Goal: Task Accomplishment & Management: Manage account settings

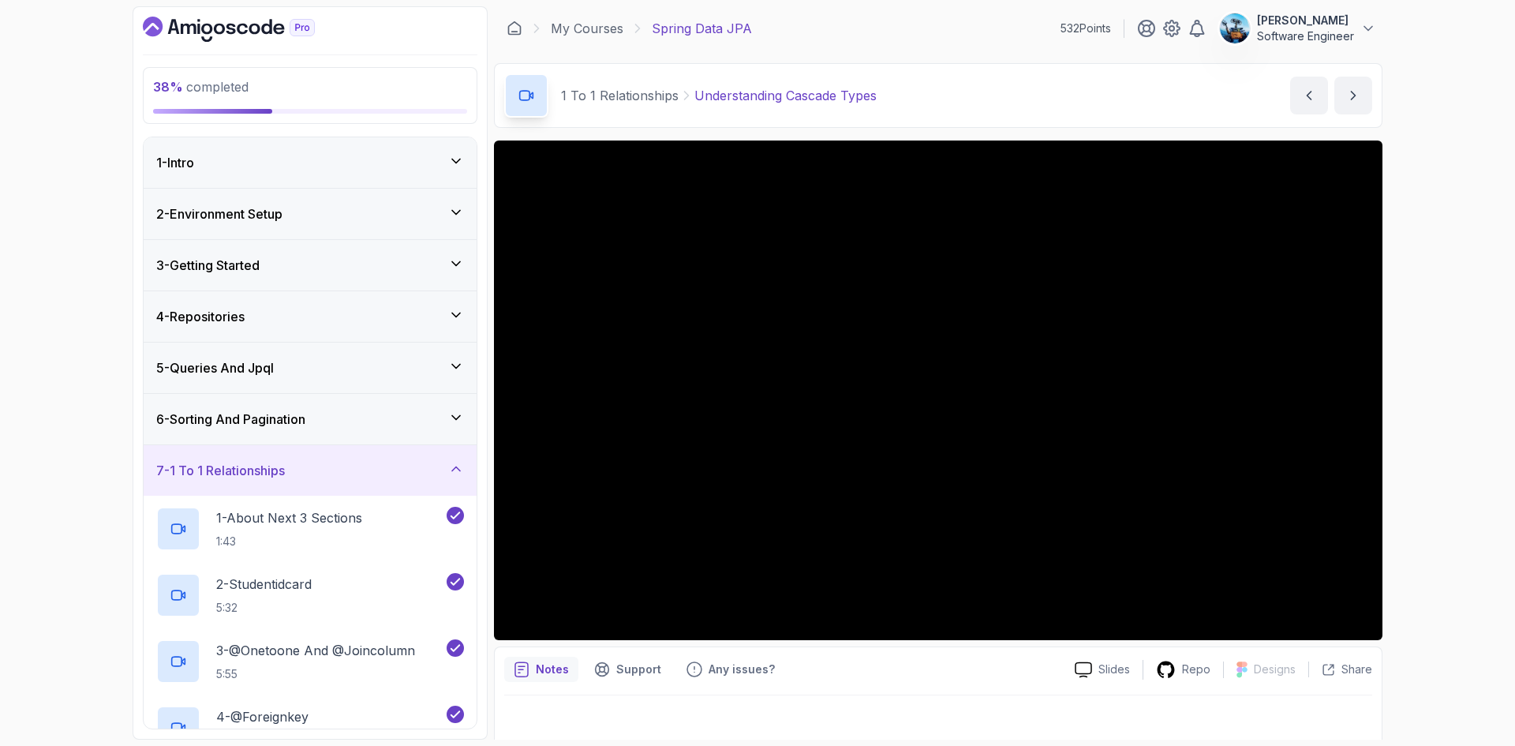
scroll to position [649, 0]
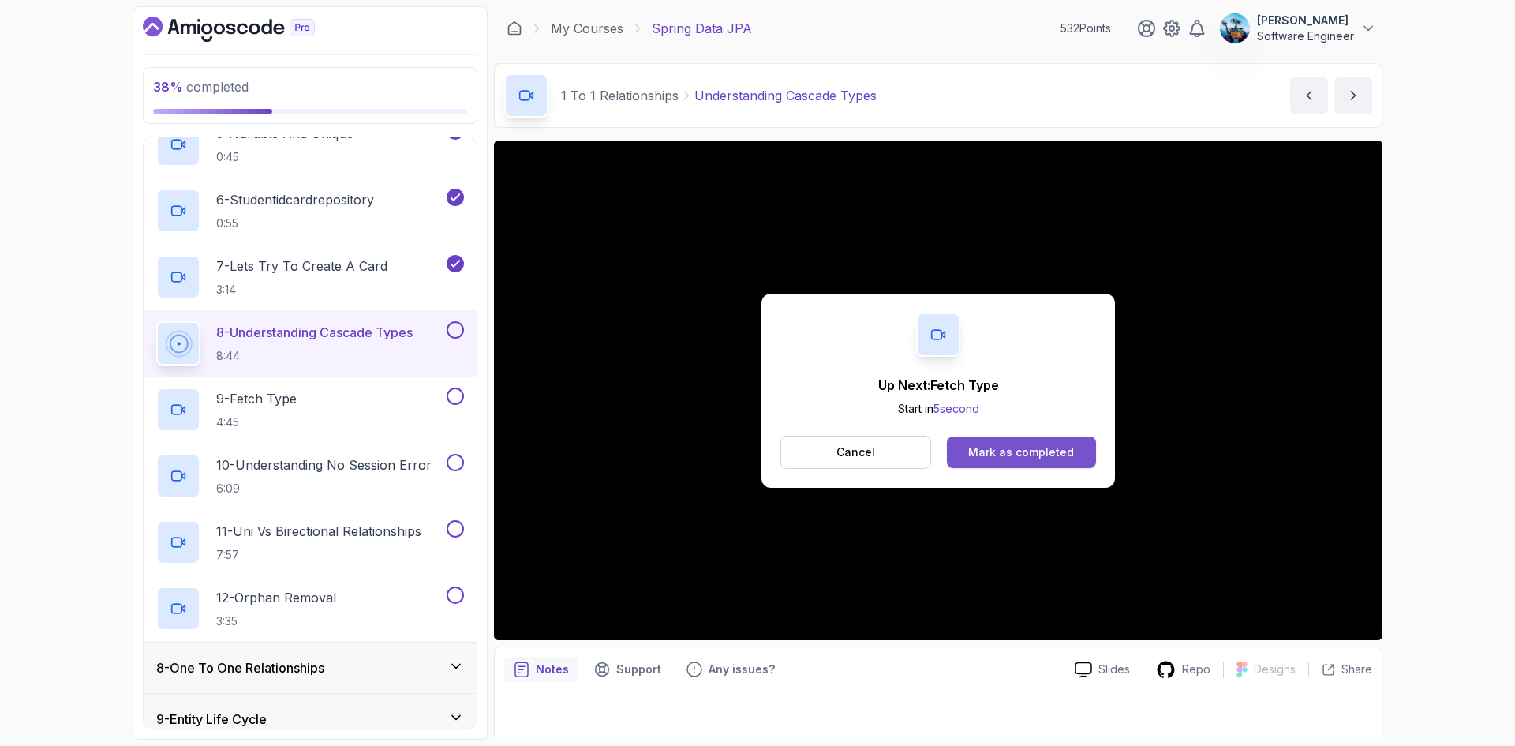
click at [1054, 455] on div "Mark as completed" at bounding box center [1021, 452] width 106 height 16
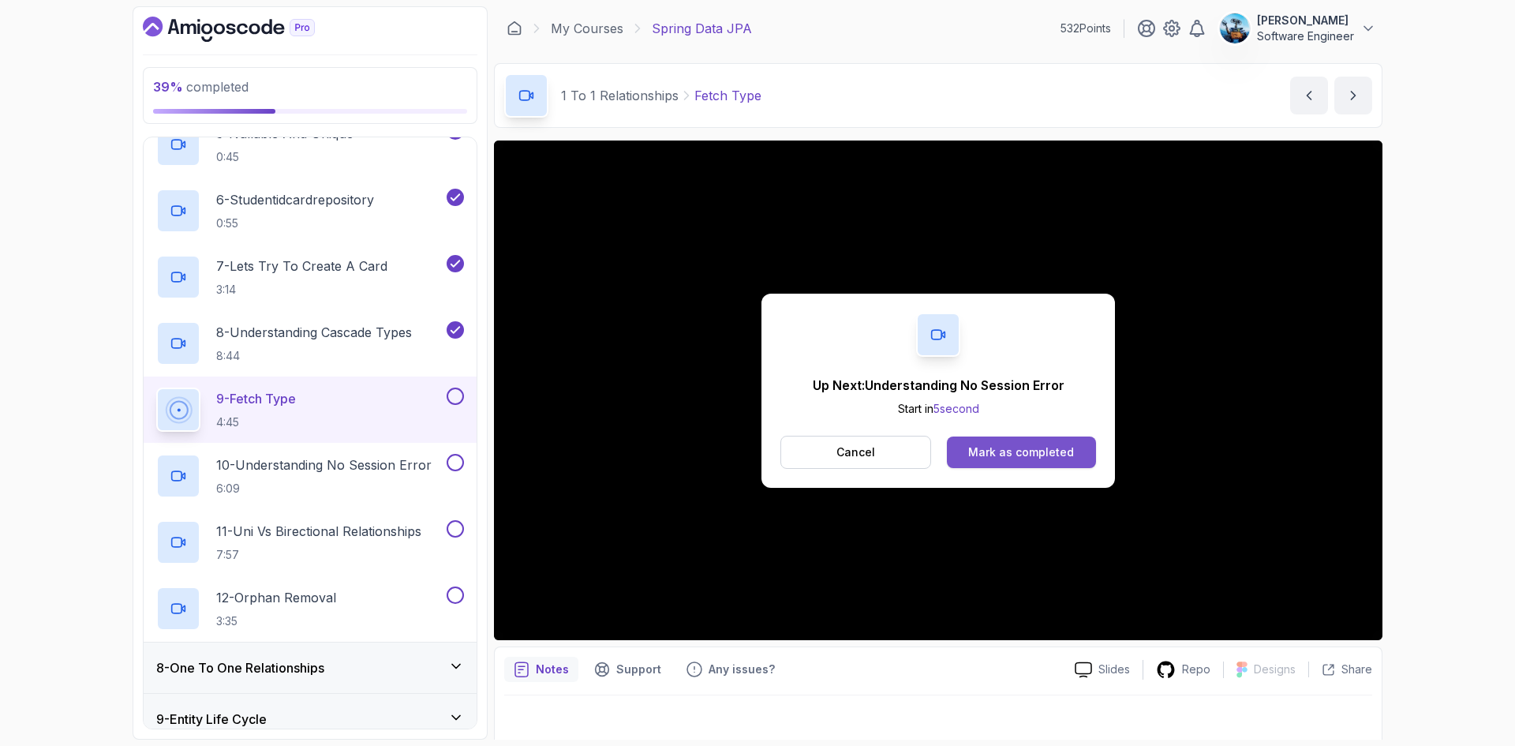
click at [1024, 449] on div "Mark as completed" at bounding box center [1021, 452] width 106 height 16
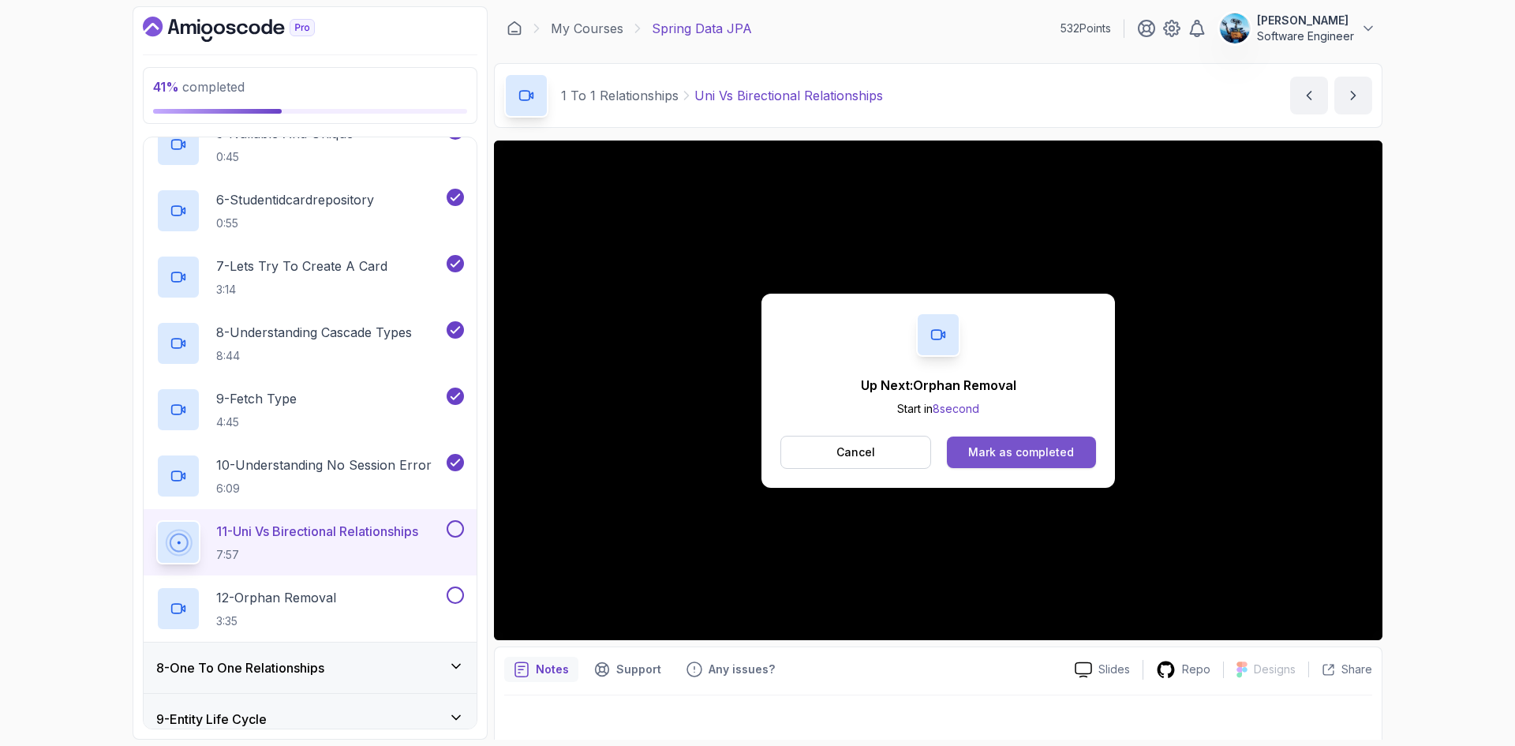
click at [1005, 456] on div "Mark as completed" at bounding box center [1021, 452] width 106 height 16
